Goal: Transaction & Acquisition: Purchase product/service

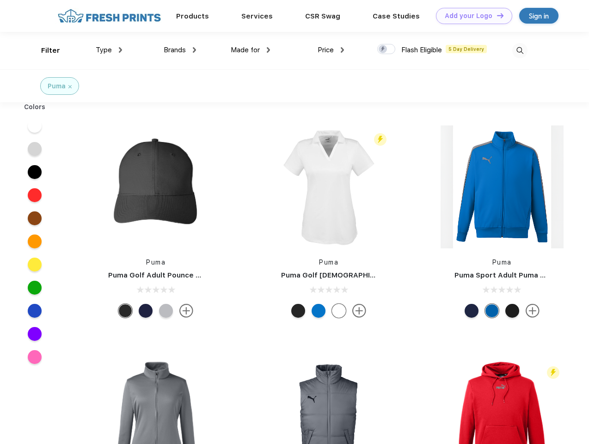
click at [470, 16] on link "Add your Logo Design Tool" at bounding box center [474, 16] width 76 height 16
click at [0, 0] on div "Design Tool" at bounding box center [0, 0] width 0 height 0
click at [496, 15] on link "Add your Logo Design Tool" at bounding box center [474, 16] width 76 height 16
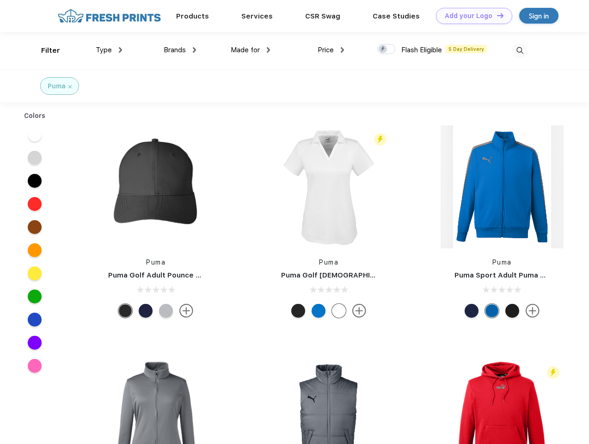
click at [44, 50] on div "Filter" at bounding box center [50, 50] width 19 height 11
click at [109, 50] on span "Type" at bounding box center [104, 50] width 16 height 8
click at [180, 50] on span "Brands" at bounding box center [175, 50] width 22 height 8
click at [250, 50] on span "Made for" at bounding box center [245, 50] width 29 height 8
click at [331, 50] on span "Price" at bounding box center [325, 50] width 16 height 8
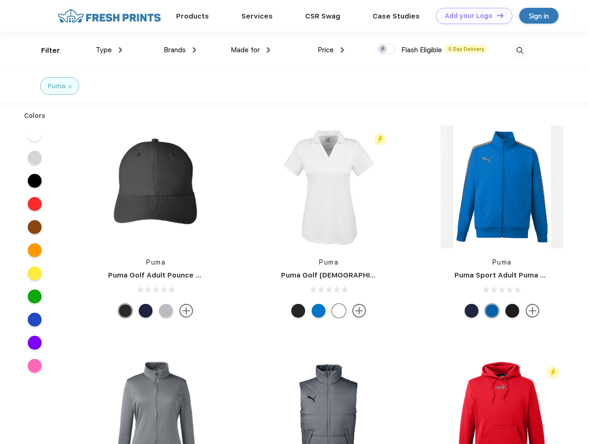
click at [386, 49] on div at bounding box center [386, 49] width 18 height 10
click at [383, 49] on input "checkbox" at bounding box center [380, 46] width 6 height 6
click at [519, 50] on img at bounding box center [519, 50] width 15 height 15
